Goal: Navigation & Orientation: Find specific page/section

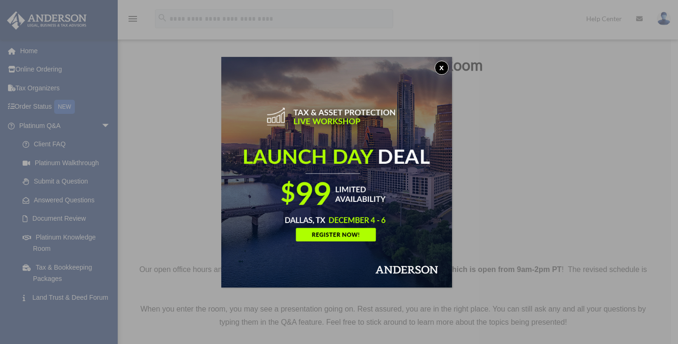
click at [444, 68] on button "x" at bounding box center [442, 68] width 14 height 14
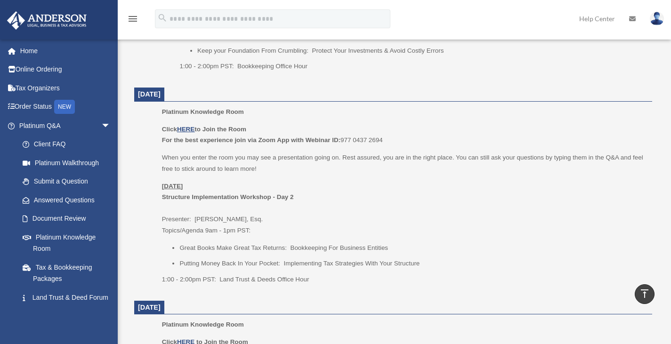
scroll to position [565, 0]
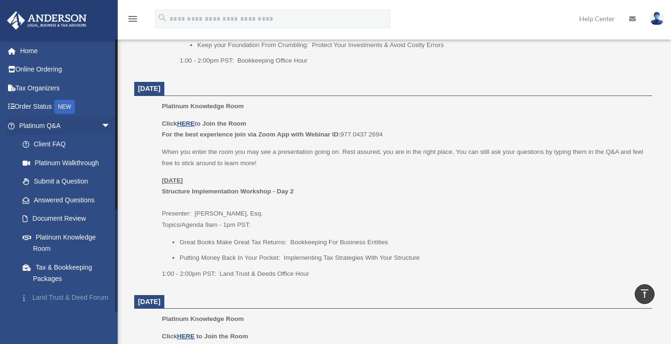
click at [53, 299] on link "Land Trust & Deed Forum" at bounding box center [69, 297] width 112 height 19
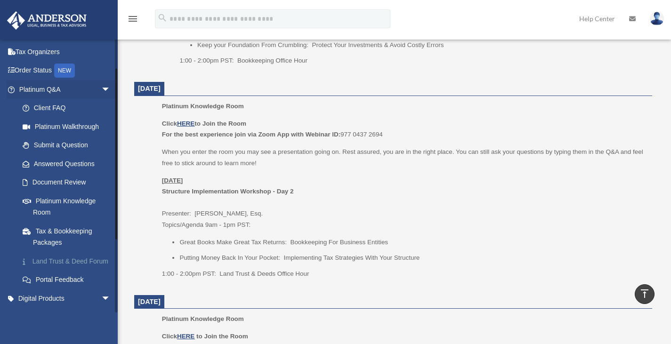
scroll to position [47, 0]
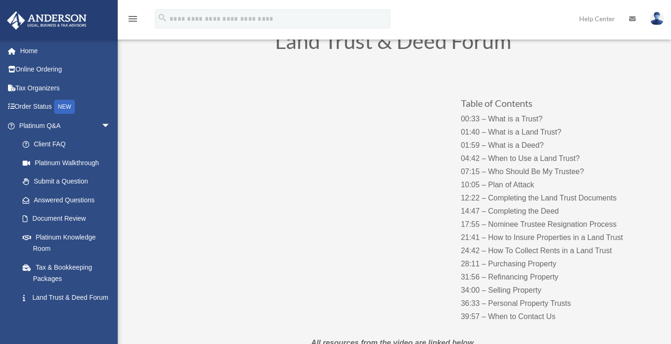
scroll to position [47, 0]
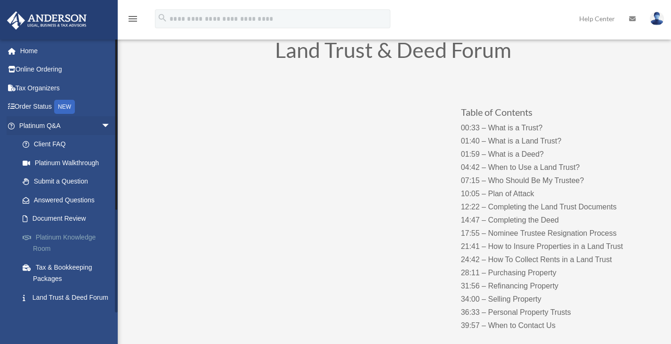
click at [57, 239] on link "Platinum Knowledge Room" at bounding box center [69, 243] width 112 height 30
